Goal: Task Accomplishment & Management: Use online tool/utility

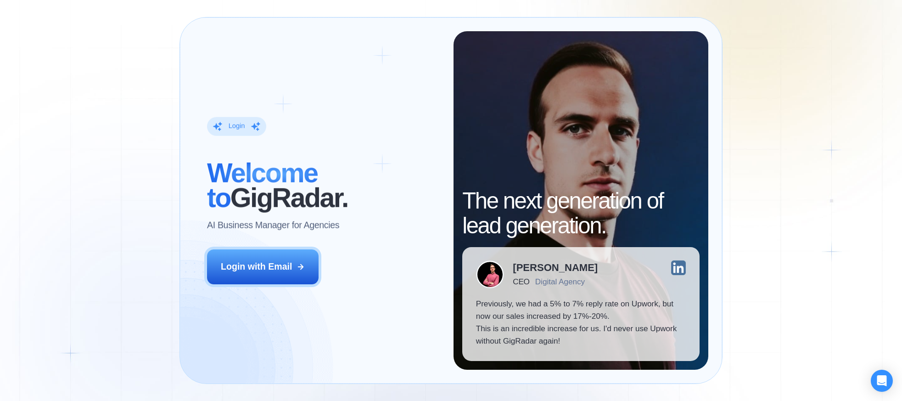
click at [279, 266] on div "Login with Email" at bounding box center [256, 266] width 71 height 12
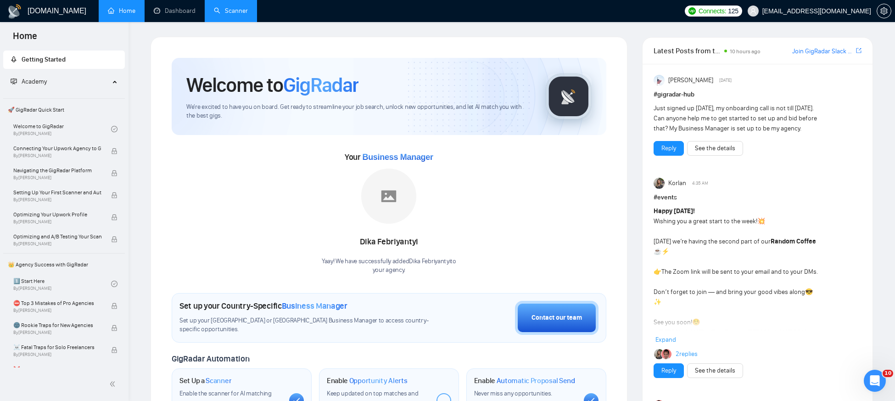
click at [238, 13] on link "Scanner" at bounding box center [231, 11] width 34 height 8
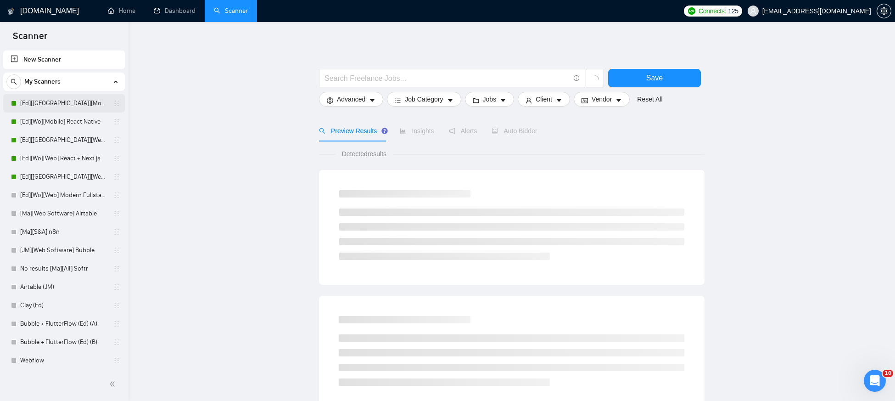
click at [53, 105] on link "[Ed][[GEOGRAPHIC_DATA]][Mobile] React Native" at bounding box center [63, 103] width 87 height 18
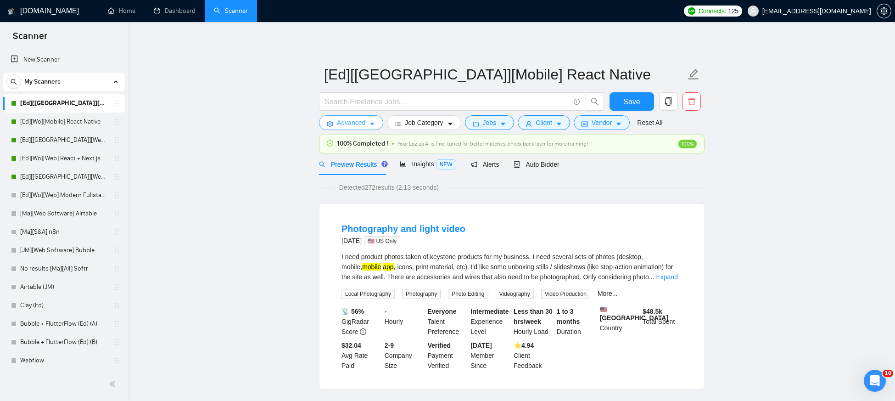
click at [362, 119] on span "Advanced" at bounding box center [351, 123] width 28 height 10
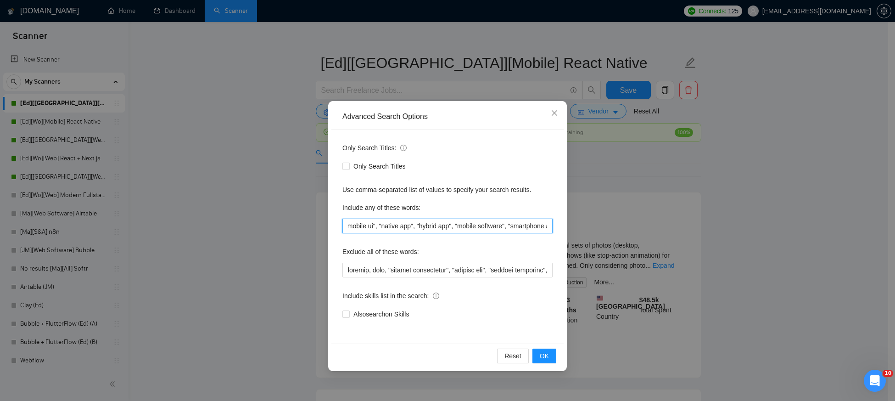
scroll to position [0, 971]
drag, startPoint x: 355, startPoint y: 225, endPoint x: 563, endPoint y: 229, distance: 208.0
click at [563, 229] on div "Only Search Titles: Only Search Titles Use comma-separated list of values to sp…" at bounding box center [447, 236] width 232 height 214
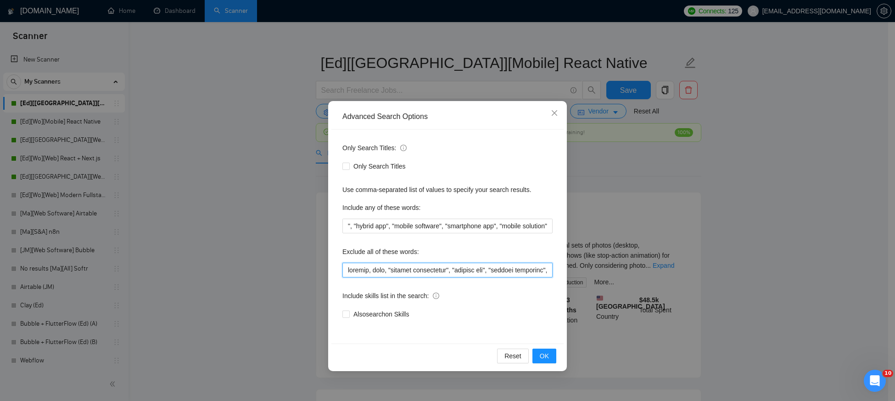
scroll to position [0, 0]
click at [459, 271] on input "text" at bounding box center [447, 270] width 210 height 15
drag, startPoint x: 363, startPoint y: 272, endPoint x: 397, endPoint y: 272, distance: 33.5
click at [397, 272] on input "text" at bounding box center [447, 270] width 210 height 15
click at [444, 269] on input "text" at bounding box center [447, 270] width 210 height 15
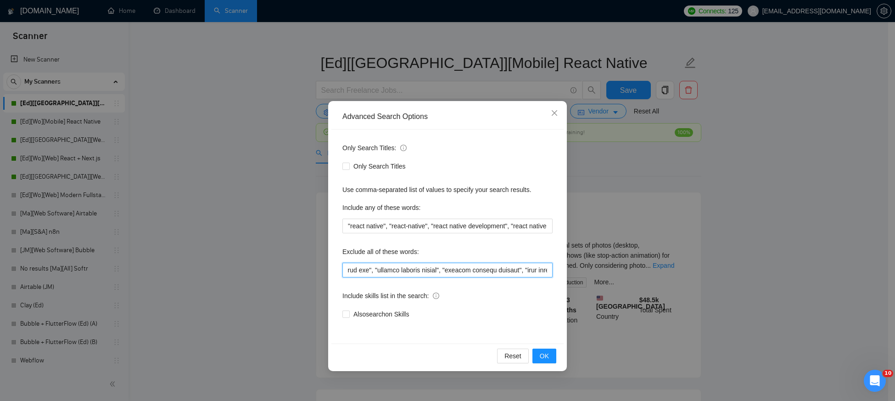
drag, startPoint x: 404, startPoint y: 273, endPoint x: 550, endPoint y: 268, distance: 146.1
click at [550, 268] on input "text" at bounding box center [447, 270] width 210 height 15
click at [493, 275] on input "text" at bounding box center [447, 270] width 210 height 15
drag, startPoint x: 410, startPoint y: 274, endPoint x: 613, endPoint y: 274, distance: 203.8
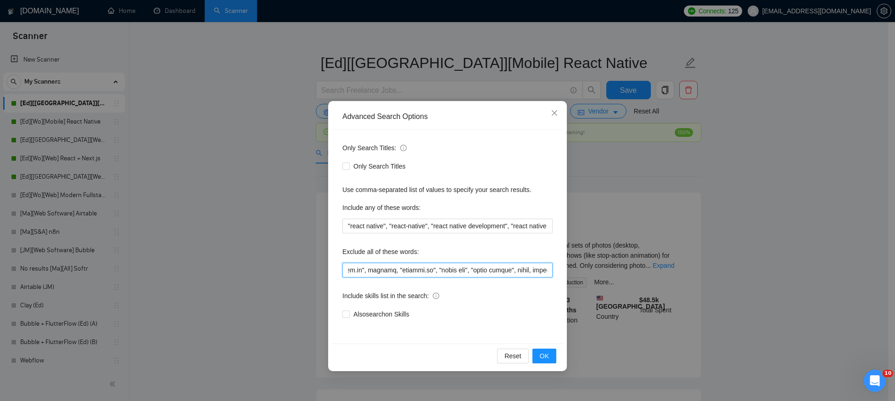
click at [613, 274] on div "Advanced Search Options Only Search Titles: Only Search Titles Use comma-separa…" at bounding box center [447, 200] width 895 height 401
click at [476, 275] on input "text" at bounding box center [447, 270] width 210 height 15
drag, startPoint x: 445, startPoint y: 270, endPoint x: 527, endPoint y: 274, distance: 82.2
click at [529, 274] on input "text" at bounding box center [447, 270] width 210 height 15
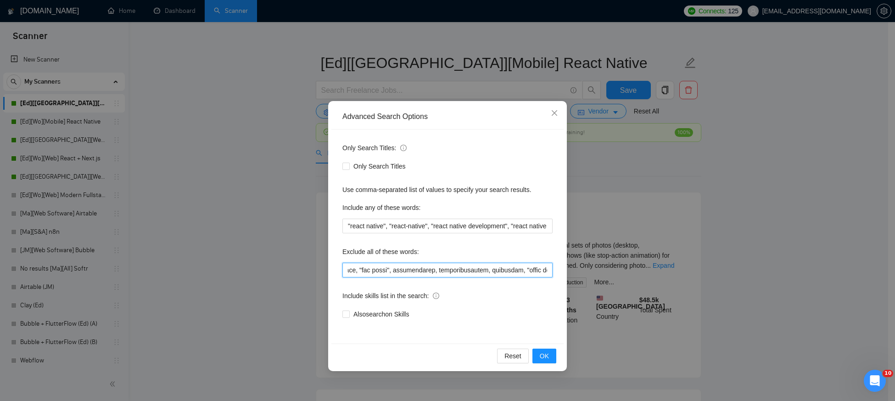
click at [501, 273] on input "text" at bounding box center [447, 270] width 210 height 15
drag, startPoint x: 504, startPoint y: 265, endPoint x: 555, endPoint y: 267, distance: 51.0
click at [555, 267] on div "Only Search Titles: Only Search Titles Use comma-separated list of values to sp…" at bounding box center [447, 236] width 232 height 214
drag, startPoint x: 463, startPoint y: 268, endPoint x: 577, endPoint y: 273, distance: 114.0
click at [578, 273] on div "Advanced Search Options Only Search Titles: Only Search Titles Use comma-separa…" at bounding box center [447, 200] width 895 height 401
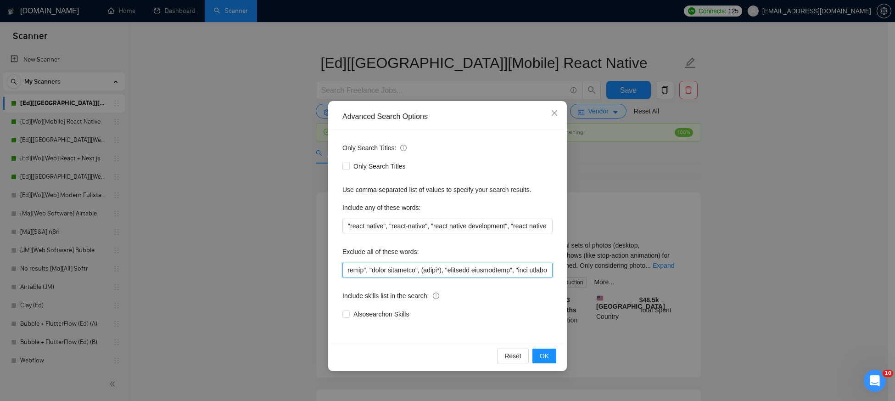
scroll to position [0, 3293]
drag, startPoint x: 447, startPoint y: 270, endPoint x: 520, endPoint y: 270, distance: 72.5
click at [520, 270] on input "text" at bounding box center [447, 270] width 210 height 15
click at [474, 254] on div "Exclude all of these words:" at bounding box center [447, 253] width 210 height 18
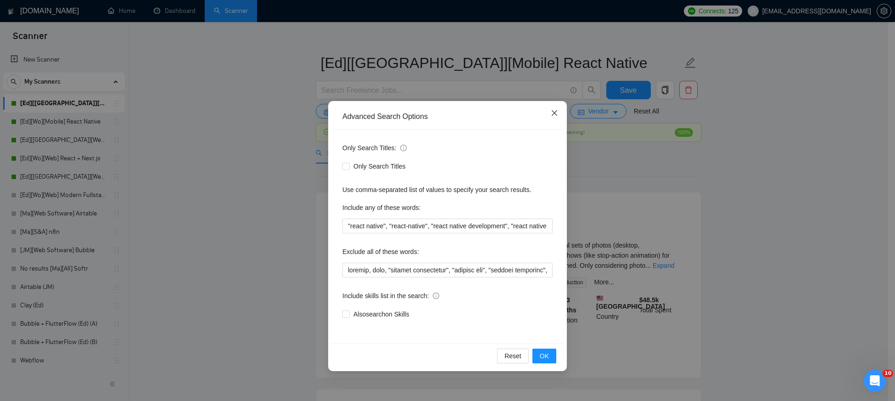
click at [551, 114] on icon "close" at bounding box center [554, 112] width 7 height 7
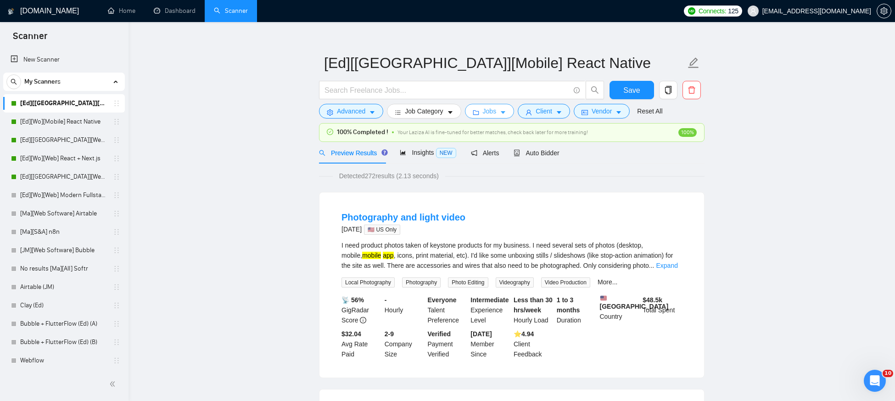
click at [492, 112] on span "Jobs" at bounding box center [490, 111] width 14 height 10
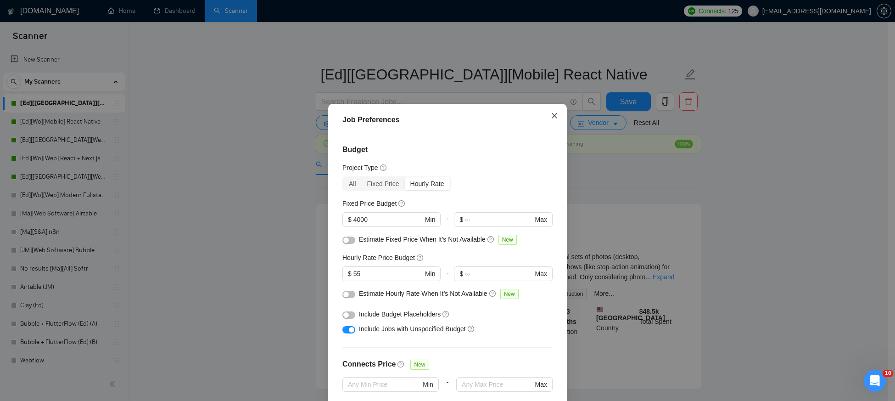
click at [551, 116] on icon "close" at bounding box center [554, 115] width 7 height 7
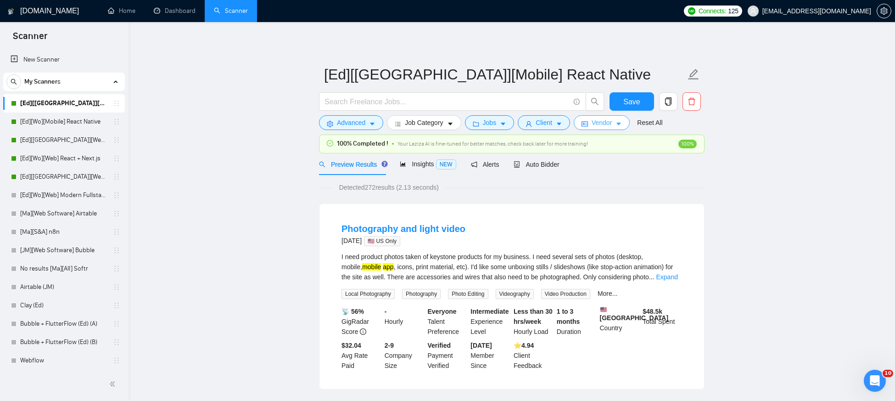
click at [602, 126] on span "Vendor" at bounding box center [602, 123] width 20 height 10
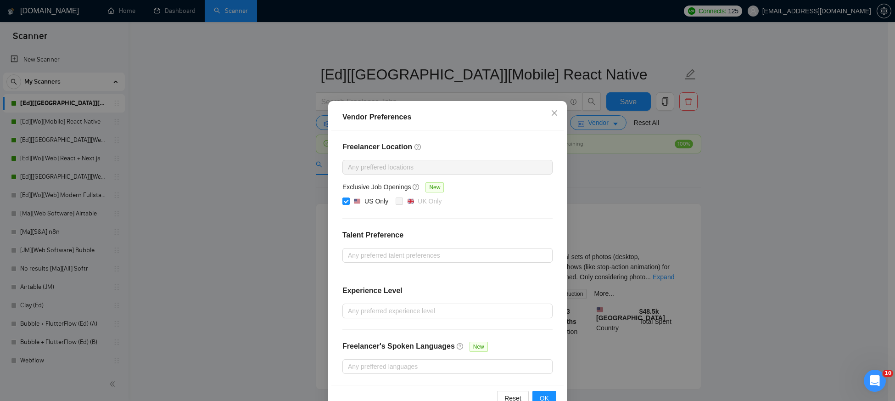
scroll to position [6, 0]
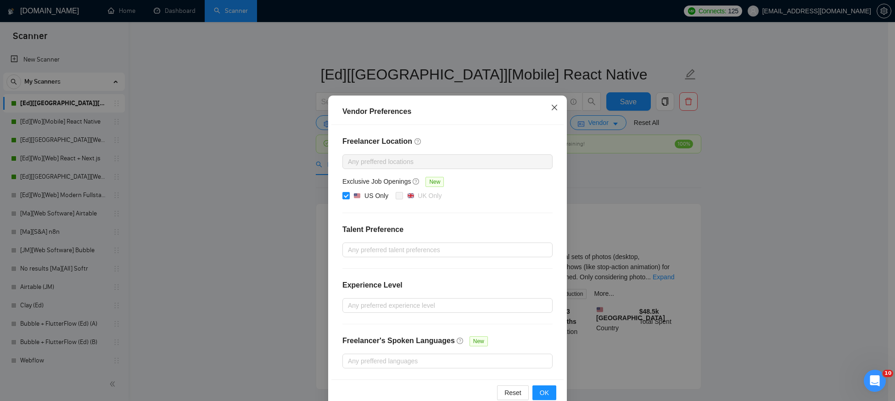
click at [553, 110] on icon "close" at bounding box center [555, 108] width 6 height 6
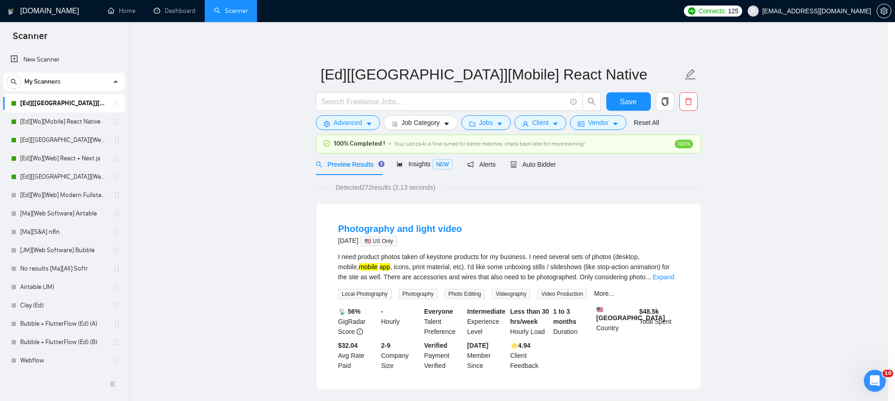
scroll to position [0, 0]
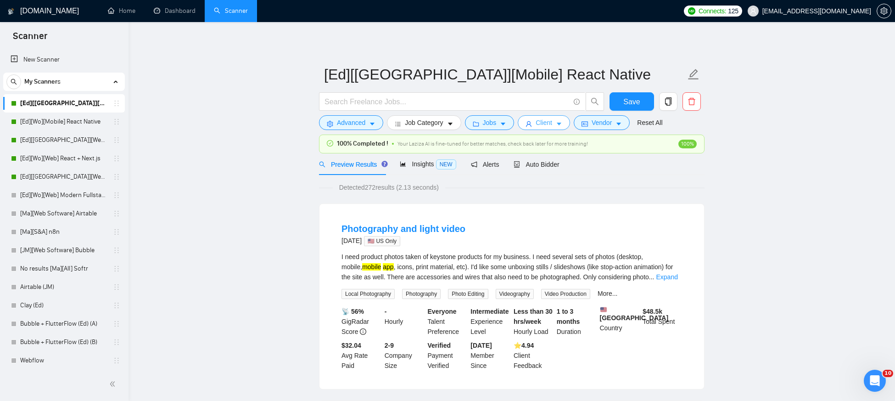
click at [543, 126] on span "Client" at bounding box center [544, 123] width 17 height 10
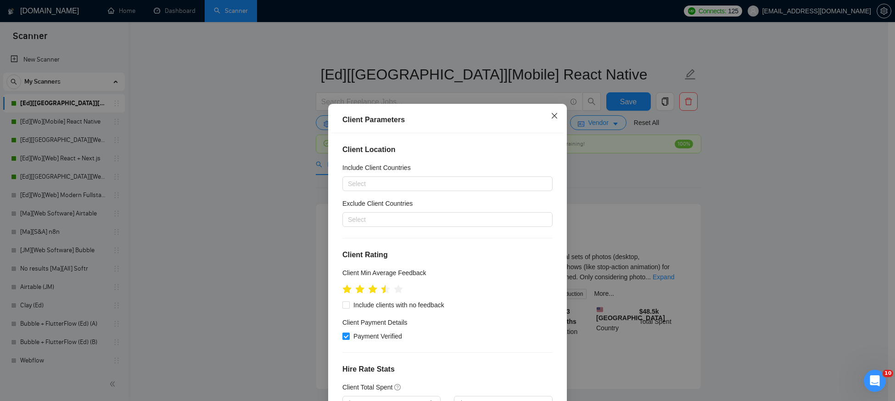
click at [551, 118] on icon "close" at bounding box center [554, 115] width 7 height 7
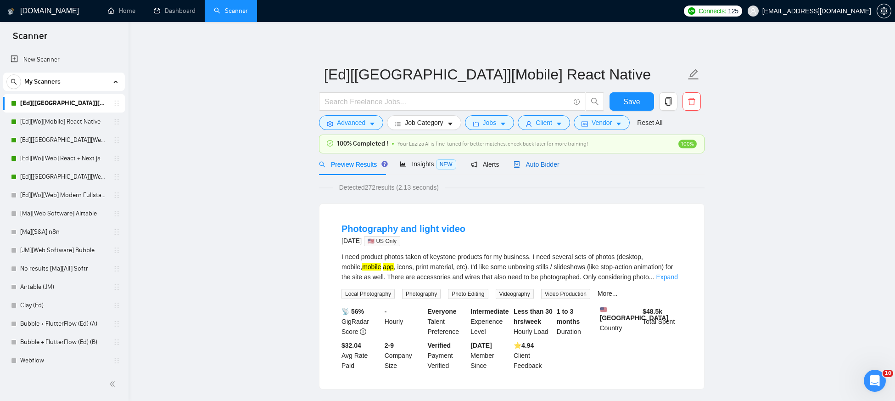
click at [538, 161] on span "Auto Bidder" at bounding box center [536, 164] width 45 height 7
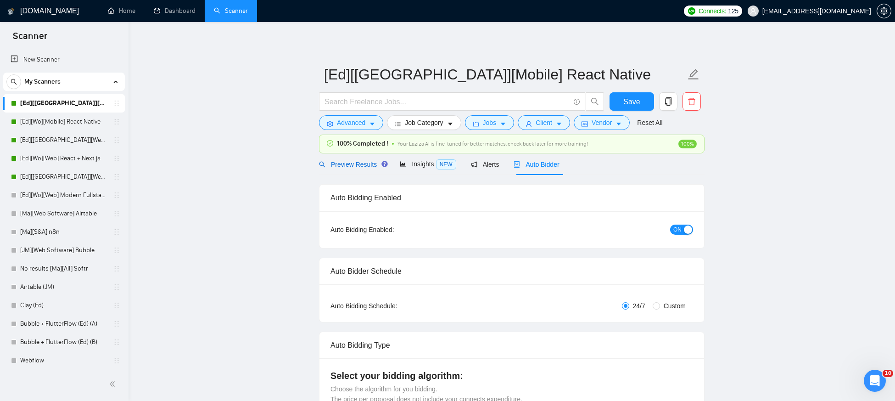
click at [350, 165] on span "Preview Results" at bounding box center [352, 164] width 66 height 7
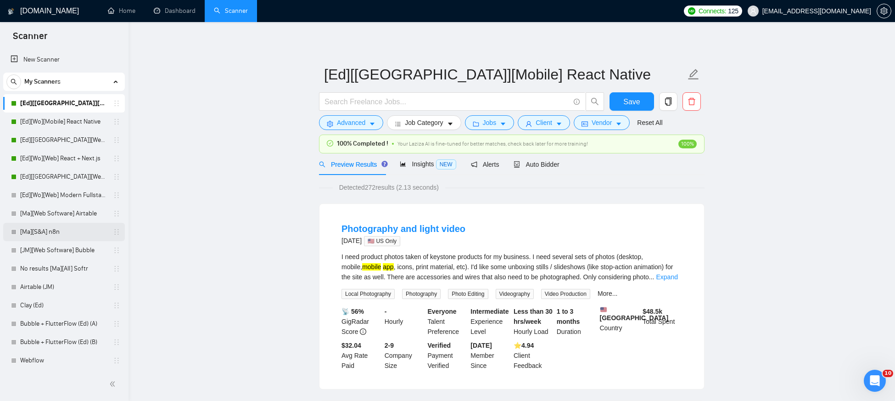
scroll to position [76, 0]
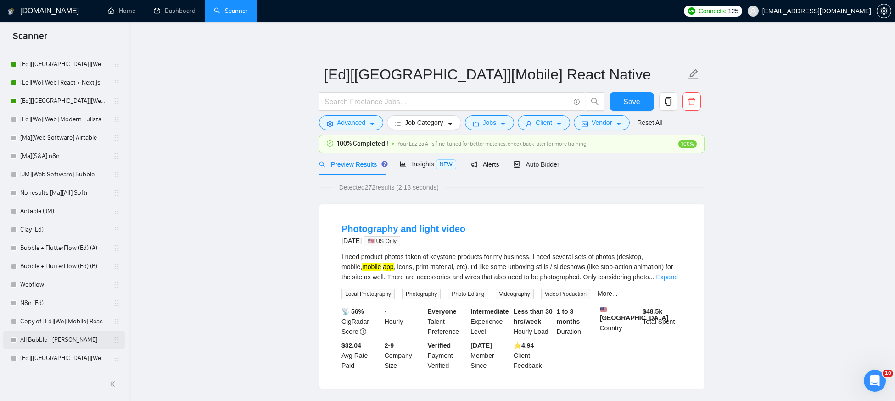
click at [56, 341] on link "All Bubble - [PERSON_NAME]" at bounding box center [63, 340] width 87 height 18
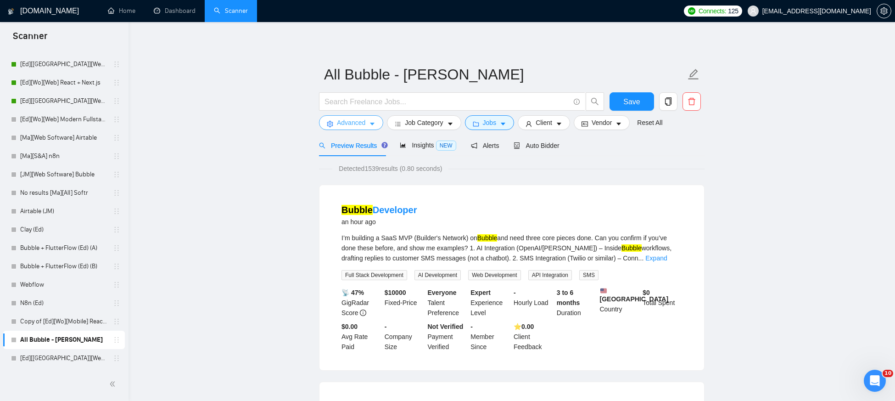
click at [365, 123] on span "Advanced" at bounding box center [351, 123] width 28 height 10
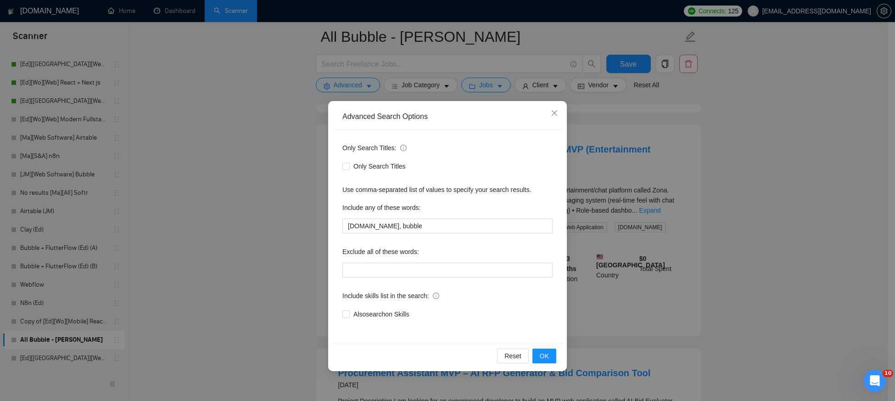
scroll to position [259, 0]
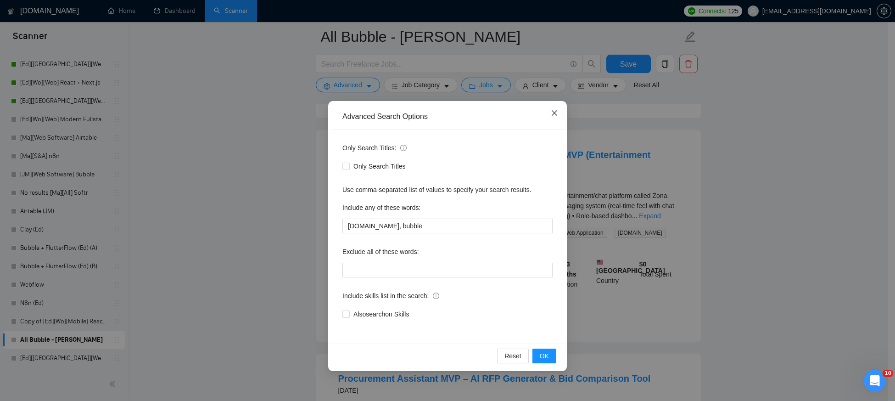
click at [548, 115] on span "Close" at bounding box center [554, 113] width 25 height 25
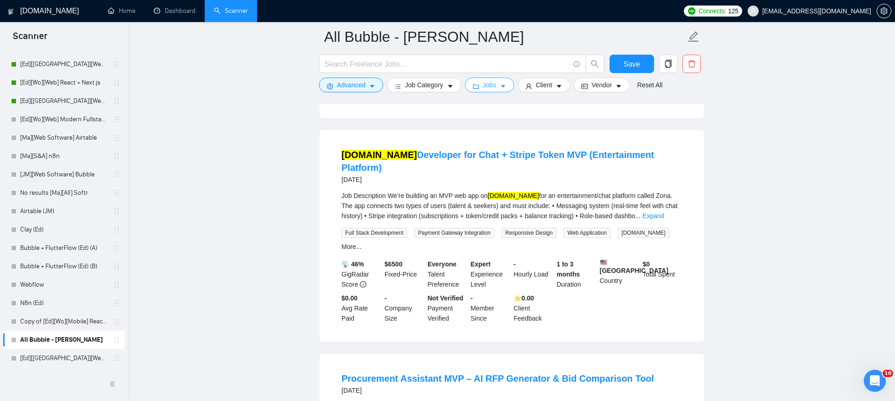
click at [490, 86] on span "Jobs" at bounding box center [490, 85] width 14 height 10
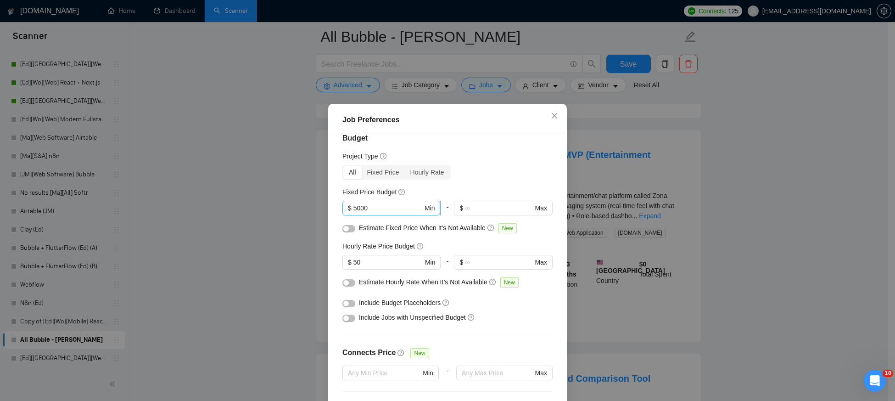
scroll to position [34, 0]
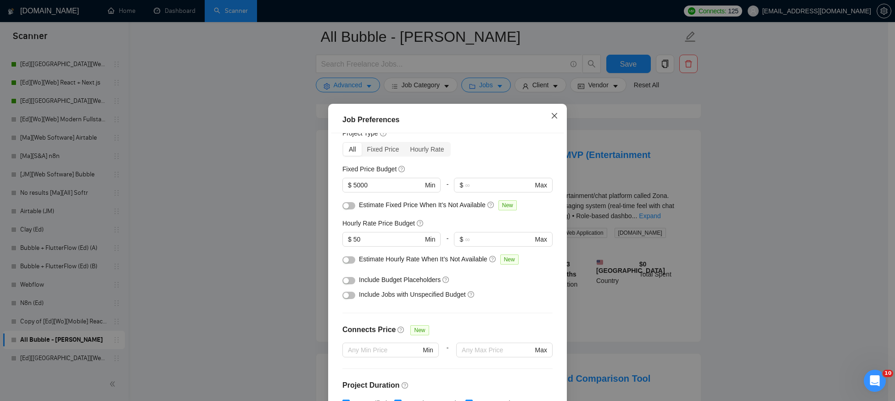
click at [552, 118] on icon "close" at bounding box center [554, 115] width 7 height 7
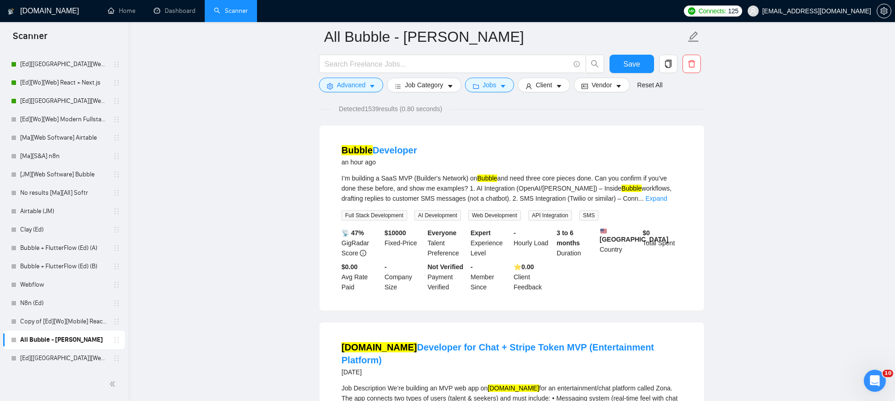
scroll to position [61, 0]
